Goal: Information Seeking & Learning: Learn about a topic

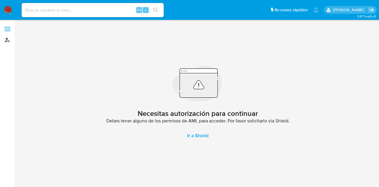
click at [13, 41] on link "Buscador de personas" at bounding box center [35, 39] width 71 height 9
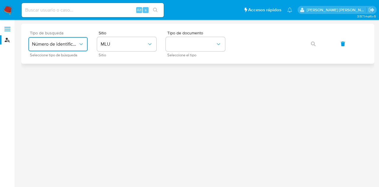
click at [49, 41] on button "Número de identificación" at bounding box center [57, 44] width 59 height 14
click at [63, 77] on div "User ID" at bounding box center [56, 80] width 49 height 14
click at [54, 44] on span "User ID" at bounding box center [55, 44] width 46 height 6
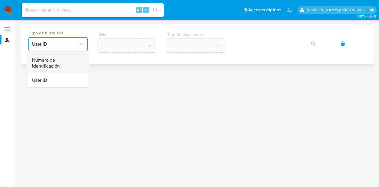
click at [55, 65] on span "Número de identificación" at bounding box center [56, 63] width 49 height 12
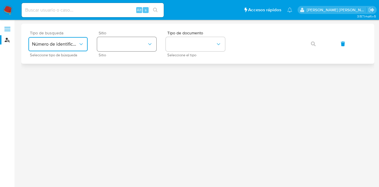
click at [116, 45] on button "site_id" at bounding box center [126, 44] width 59 height 14
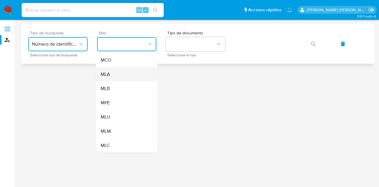
click at [121, 79] on div "MLA" at bounding box center [125, 74] width 49 height 14
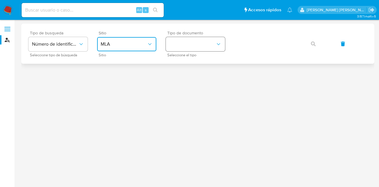
click at [172, 49] on button "identificationType" at bounding box center [195, 44] width 59 height 14
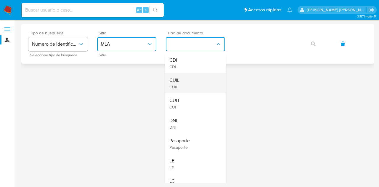
click at [185, 86] on div "CUIL CUIL" at bounding box center [193, 83] width 49 height 20
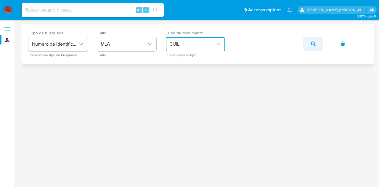
click at [317, 45] on button "button" at bounding box center [313, 44] width 20 height 14
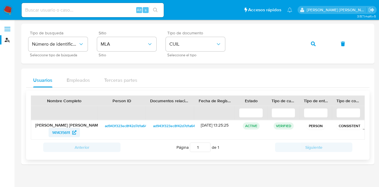
click at [71, 135] on span "141435611" at bounding box center [64, 132] width 24 height 9
click at [69, 132] on span "141435611" at bounding box center [61, 132] width 18 height 9
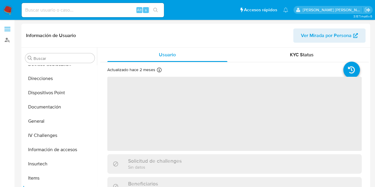
scroll to position [122, 0]
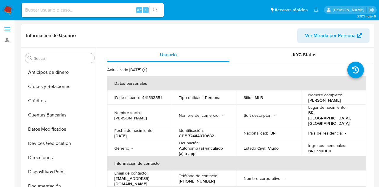
select select "10"
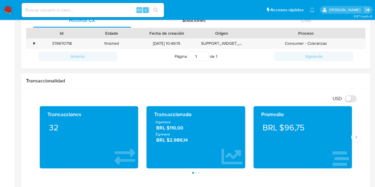
scroll to position [237, 0]
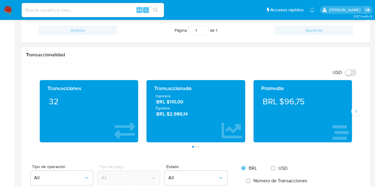
click at [350, 74] on input "USD" at bounding box center [351, 72] width 12 height 7
checkbox input "true"
click at [356, 112] on icon "Siguiente" at bounding box center [355, 111] width 5 height 5
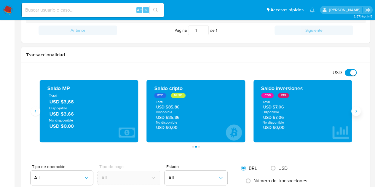
click at [356, 113] on button "Siguiente" at bounding box center [355, 110] width 9 height 9
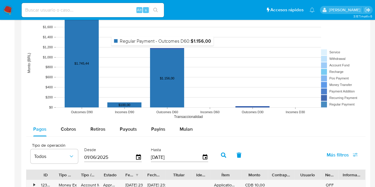
scroll to position [474, 0]
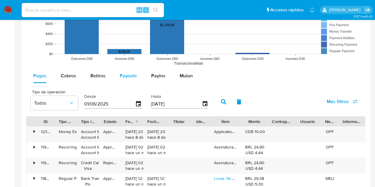
click at [132, 74] on span "Payouts" at bounding box center [128, 75] width 17 height 7
select select "10"
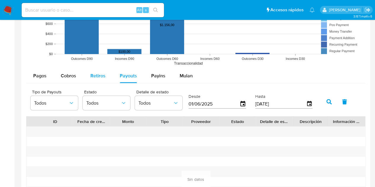
click at [108, 74] on button "Retiros" at bounding box center [97, 76] width 29 height 14
select select "10"
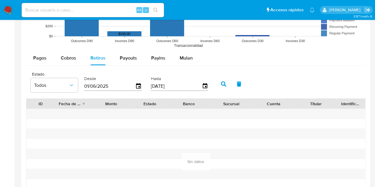
scroll to position [504, 0]
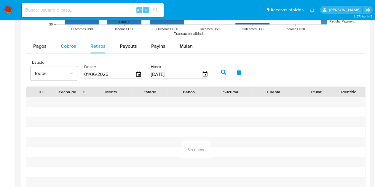
click at [71, 47] on span "Cobros" at bounding box center [68, 46] width 15 height 7
select select "10"
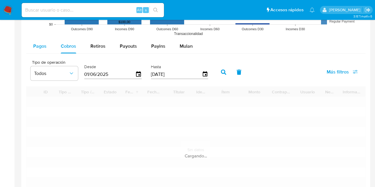
click at [40, 45] on span "Pagos" at bounding box center [39, 46] width 13 height 7
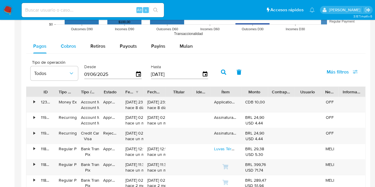
click at [67, 47] on span "Cobros" at bounding box center [68, 46] width 15 height 7
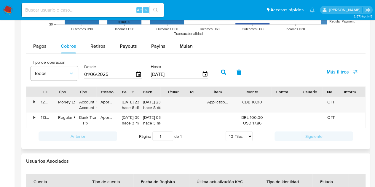
drag, startPoint x: 264, startPoint y: 89, endPoint x: 276, endPoint y: 93, distance: 12.6
click at [276, 93] on div at bounding box center [271, 92] width 11 height 10
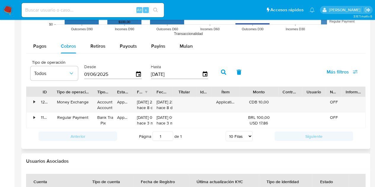
drag, startPoint x: 79, startPoint y: 89, endPoint x: 116, endPoint y: 89, distance: 37.0
click at [97, 91] on div at bounding box center [93, 92] width 11 height 10
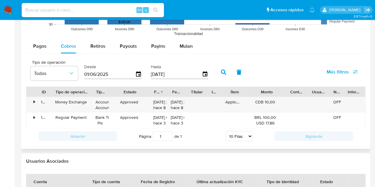
drag, startPoint x: 131, startPoint y: 90, endPoint x: 152, endPoint y: 89, distance: 20.5
click at [152, 89] on div at bounding box center [150, 92] width 11 height 10
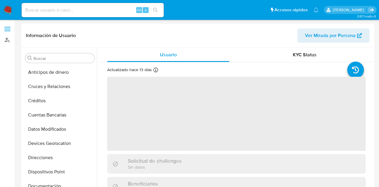
select select "10"
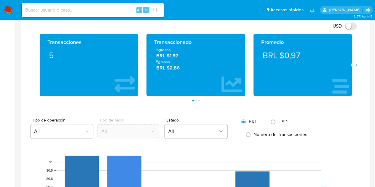
scroll to position [296, 0]
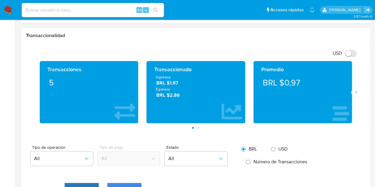
click at [350, 53] on input "USD" at bounding box center [351, 53] width 12 height 7
click at [356, 92] on icon "Siguiente" at bounding box center [355, 92] width 5 height 5
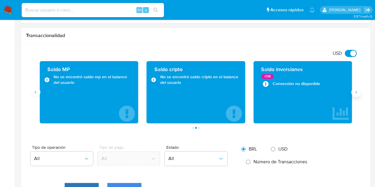
click at [355, 92] on icon "Siguiente" at bounding box center [355, 92] width 5 height 5
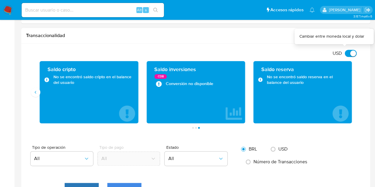
click at [351, 55] on input "USD" at bounding box center [351, 53] width 12 height 7
checkbox input "false"
click at [38, 92] on button "Anterior" at bounding box center [35, 91] width 9 height 9
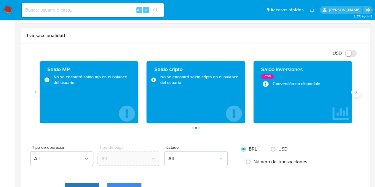
click at [353, 92] on button "Siguiente" at bounding box center [355, 91] width 9 height 9
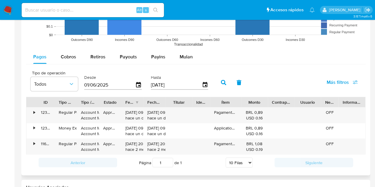
scroll to position [533, 0]
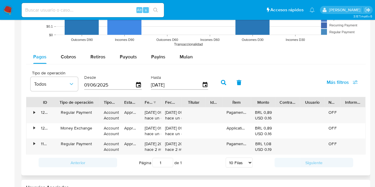
drag, startPoint x: 79, startPoint y: 101, endPoint x: 103, endPoint y: 99, distance: 24.4
click at [103, 99] on div at bounding box center [99, 102] width 11 height 10
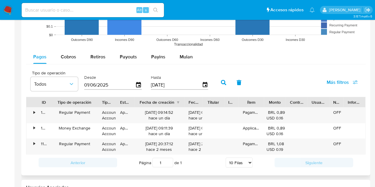
drag, startPoint x: 163, startPoint y: 101, endPoint x: 193, endPoint y: 99, distance: 30.3
click at [193, 99] on div "ID Tipo de operación Tipo / Método Estado Fecha de creación Fecha de aprobación…" at bounding box center [195, 102] width 339 height 10
click at [237, 159] on select "5 Filas 10 Filas 20 Filas 25 Filas 50 Filas 100 Filas" at bounding box center [238, 162] width 27 height 10
select select "100"
click at [225, 157] on select "5 Filas 10 Filas 20 Filas 25 Filas 50 Filas 100 Filas" at bounding box center [238, 162] width 27 height 10
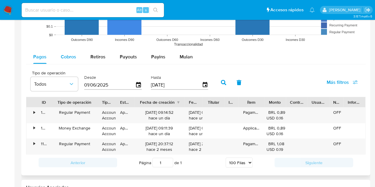
click at [78, 55] on button "Cobros" at bounding box center [69, 56] width 30 height 14
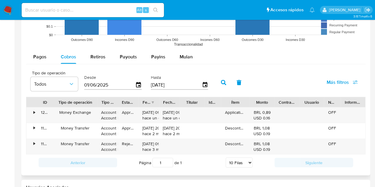
drag, startPoint x: 78, startPoint y: 104, endPoint x: 110, endPoint y: 105, distance: 32.0
click at [101, 105] on div at bounding box center [97, 102] width 11 height 10
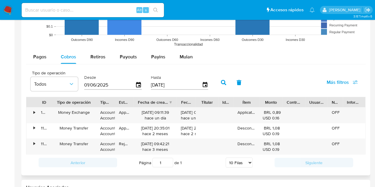
drag, startPoint x: 155, startPoint y: 101, endPoint x: 178, endPoint y: 101, distance: 22.8
click at [178, 101] on div at bounding box center [176, 102] width 11 height 10
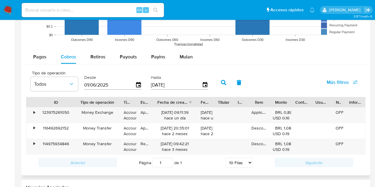
drag, startPoint x: 53, startPoint y: 101, endPoint x: 76, endPoint y: 101, distance: 23.4
click at [76, 101] on div at bounding box center [75, 102] width 11 height 10
click at [240, 164] on select "5 Filas 10 Filas 20 Filas 25 Filas 50 Filas 100 Filas" at bounding box center [238, 162] width 27 height 10
select select "100"
click at [225, 157] on select "5 Filas 10 Filas 20 Filas 25 Filas 50 Filas 100 Filas" at bounding box center [238, 162] width 27 height 10
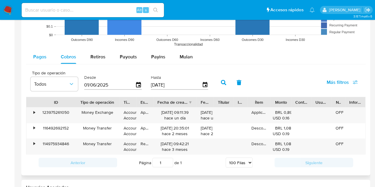
click at [37, 53] on span "Pagos" at bounding box center [39, 56] width 13 height 7
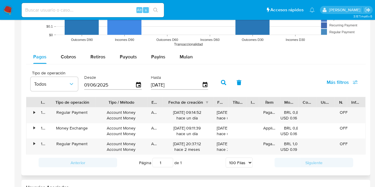
drag, startPoint x: 117, startPoint y: 103, endPoint x: 151, endPoint y: 102, distance: 33.8
click at [151, 102] on div at bounding box center [147, 102] width 11 height 10
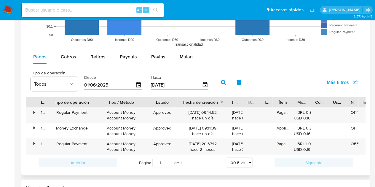
drag, startPoint x: 163, startPoint y: 102, endPoint x: 178, endPoint y: 103, distance: 15.2
click at [178, 103] on div at bounding box center [177, 102] width 11 height 10
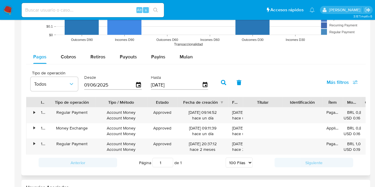
drag, startPoint x: 274, startPoint y: 103, endPoint x: 302, endPoint y: 103, distance: 27.9
click at [302, 103] on div "Identificación" at bounding box center [302, 102] width 40 height 10
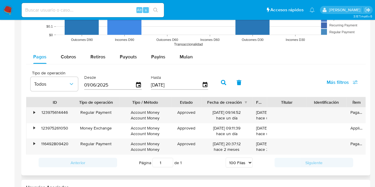
drag, startPoint x: 50, startPoint y: 100, endPoint x: 74, endPoint y: 99, distance: 24.0
click at [74, 99] on div at bounding box center [72, 102] width 11 height 10
click at [69, 54] on span "Cobros" at bounding box center [68, 56] width 15 height 7
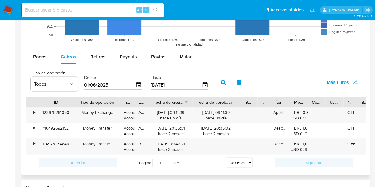
click at [244, 109] on div "ID Tipo de operación Tipo / Método Estado Fecha de creación Fecha de aprobación…" at bounding box center [195, 125] width 339 height 57
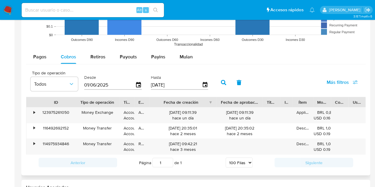
drag, startPoint x: 187, startPoint y: 103, endPoint x: 211, endPoint y: 104, distance: 24.3
click at [211, 104] on div at bounding box center [216, 102] width 11 height 10
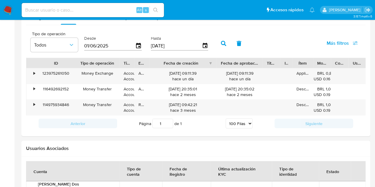
scroll to position [563, 0]
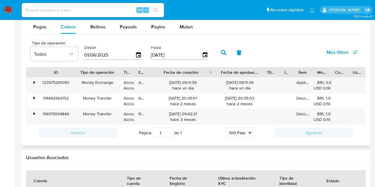
click at [93, 33] on div "Pagos Cobros Retiros Payouts Payins Mulan Tipo de operación Todos Desde 01/06/2…" at bounding box center [195, 80] width 339 height 121
click at [97, 28] on span "Retiros" at bounding box center [97, 26] width 15 height 7
select select "10"
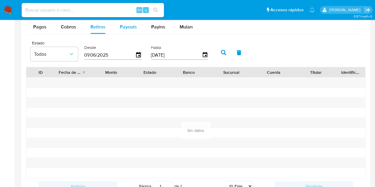
click at [123, 32] on div "Payouts" at bounding box center [128, 27] width 17 height 14
select select "10"
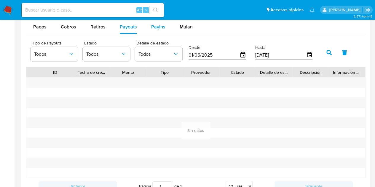
click at [159, 28] on span "Payins" at bounding box center [158, 26] width 14 height 7
select select "10"
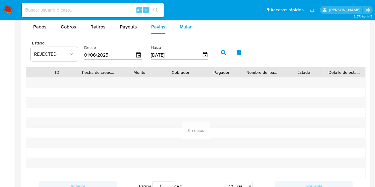
click at [182, 29] on div "Mulan" at bounding box center [186, 27] width 13 height 14
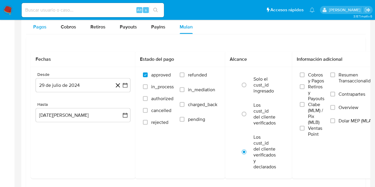
click at [53, 27] on button "Pagos" at bounding box center [40, 27] width 28 height 14
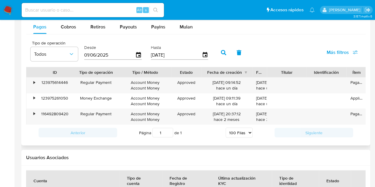
type button "0"
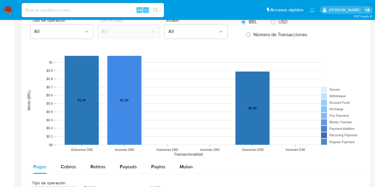
scroll to position [415, 0]
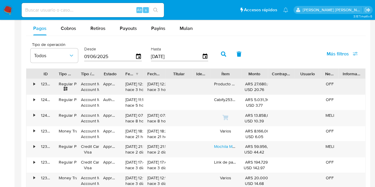
scroll to position [534, 0]
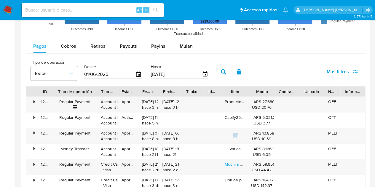
drag, startPoint x: 80, startPoint y: 89, endPoint x: 101, endPoint y: 88, distance: 20.8
click at [101, 88] on div at bounding box center [97, 91] width 11 height 10
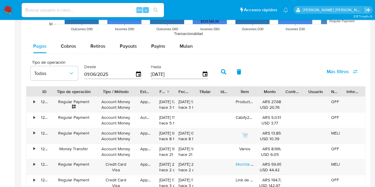
drag, startPoint x: 118, startPoint y: 87, endPoint x: 144, endPoint y: 88, distance: 25.8
click at [138, 86] on div at bounding box center [136, 91] width 11 height 10
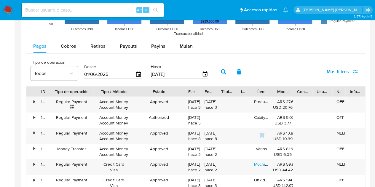
drag, startPoint x: 155, startPoint y: 89, endPoint x: 185, endPoint y: 86, distance: 30.9
click at [185, 86] on div at bounding box center [183, 91] width 11 height 10
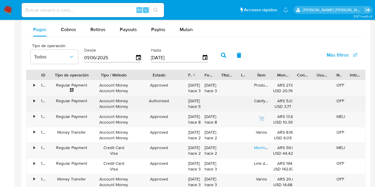
scroll to position [563, 0]
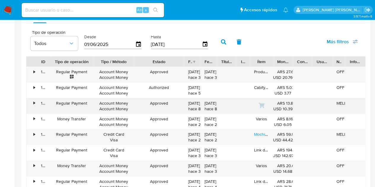
click at [72, 100] on div "Regular Payment" at bounding box center [71, 103] width 35 height 6
click at [115, 100] on div "Account Money Account Money" at bounding box center [113, 105] width 32 height 11
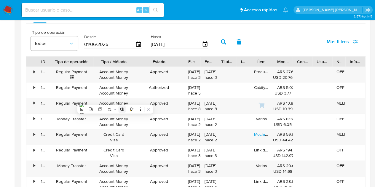
click at [121, 106] on button at bounding box center [122, 109] width 8 height 8
click at [121, 107] on div "1.0 x" at bounding box center [115, 112] width 45 height 11
click at [133, 109] on button at bounding box center [133, 112] width 8 height 8
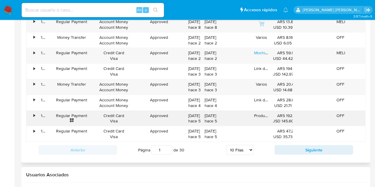
scroll to position [652, 0]
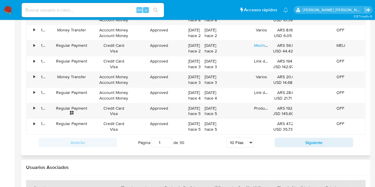
click at [242, 143] on select "5 Filas 10 Filas 20 Filas 25 Filas 50 Filas 100 Filas" at bounding box center [239, 142] width 27 height 10
select select "100"
click at [226, 137] on select "5 Filas 10 Filas 20 Filas 25 Filas 50 Filas 100 Filas" at bounding box center [239, 142] width 27 height 10
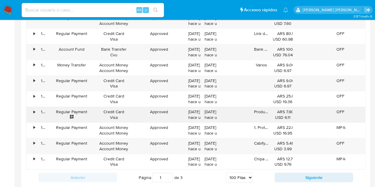
scroll to position [2104, 0]
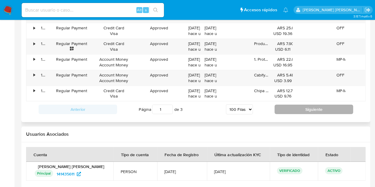
click at [316, 105] on button "Siguiente" at bounding box center [313, 109] width 79 height 9
type input "2"
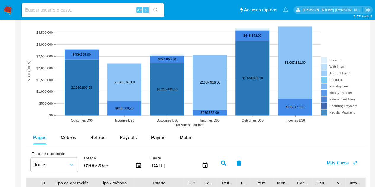
scroll to position [421, 0]
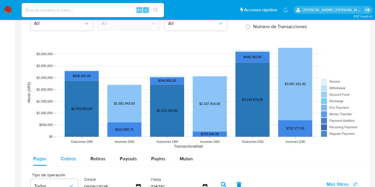
click at [61, 159] on span "Cobros" at bounding box center [68, 158] width 15 height 7
select select "10"
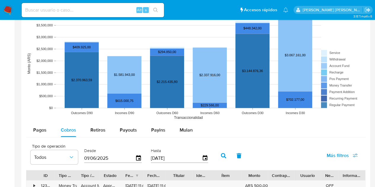
scroll to position [540, 0]
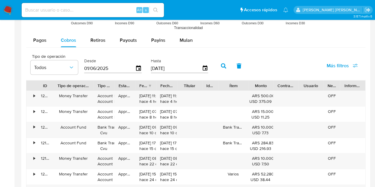
drag, startPoint x: 76, startPoint y: 85, endPoint x: 93, endPoint y: 85, distance: 17.2
click at [93, 85] on div at bounding box center [93, 85] width 11 height 10
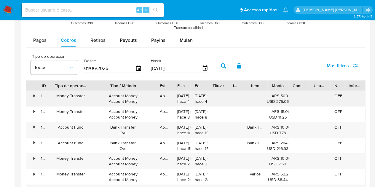
drag, startPoint x: 145, startPoint y: 81, endPoint x: 145, endPoint y: 104, distance: 22.8
click at [159, 85] on div at bounding box center [155, 85] width 11 height 10
click at [69, 127] on div "Account Fund" at bounding box center [71, 127] width 32 height 6
click at [132, 124] on div "Bank Transfer Cvu" at bounding box center [123, 129] width 57 height 11
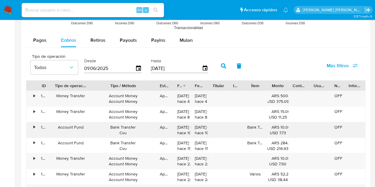
click at [132, 124] on div "Bank Transfer Cvu" at bounding box center [123, 129] width 57 height 11
click at [64, 128] on div "Account Fund" at bounding box center [71, 127] width 32 height 6
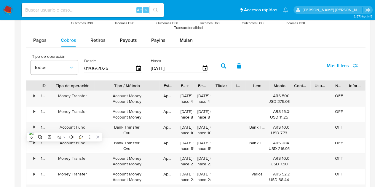
drag, startPoint x: 86, startPoint y: 83, endPoint x: 99, endPoint y: 85, distance: 13.4
click at [95, 85] on div at bounding box center [94, 85] width 11 height 10
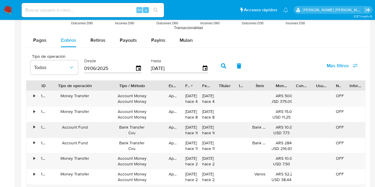
click at [126, 124] on div "Bank Transfer Cvu" at bounding box center [132, 129] width 57 height 11
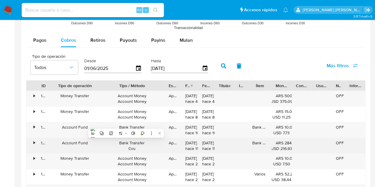
click at [154, 148] on div "Bank Transfer Cvu" at bounding box center [132, 145] width 57 height 11
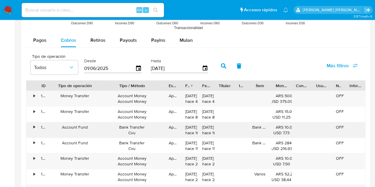
click at [130, 133] on div "Bank Transfer Cvu" at bounding box center [132, 129] width 57 height 11
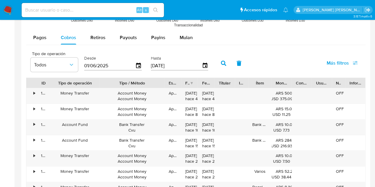
scroll to position [510, 0]
